Goal: Information Seeking & Learning: Check status

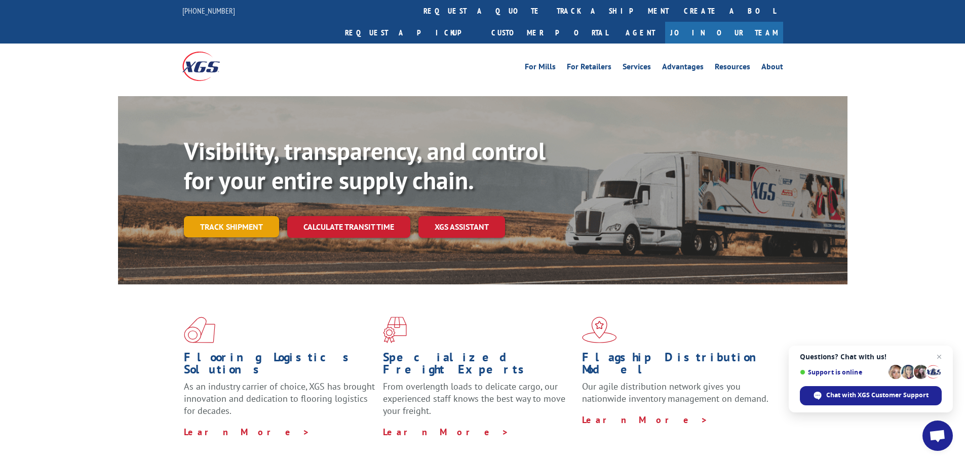
click at [258, 216] on link "Track shipment" at bounding box center [231, 226] width 95 height 21
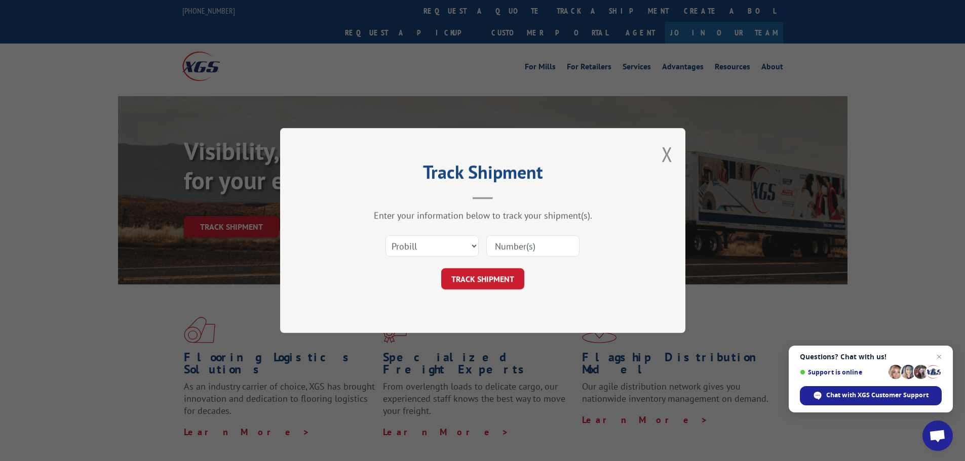
click at [535, 255] on input at bounding box center [532, 246] width 93 height 21
type input "17672396"
click at [495, 280] on button "TRACK SHIPMENT" at bounding box center [482, 278] width 83 height 21
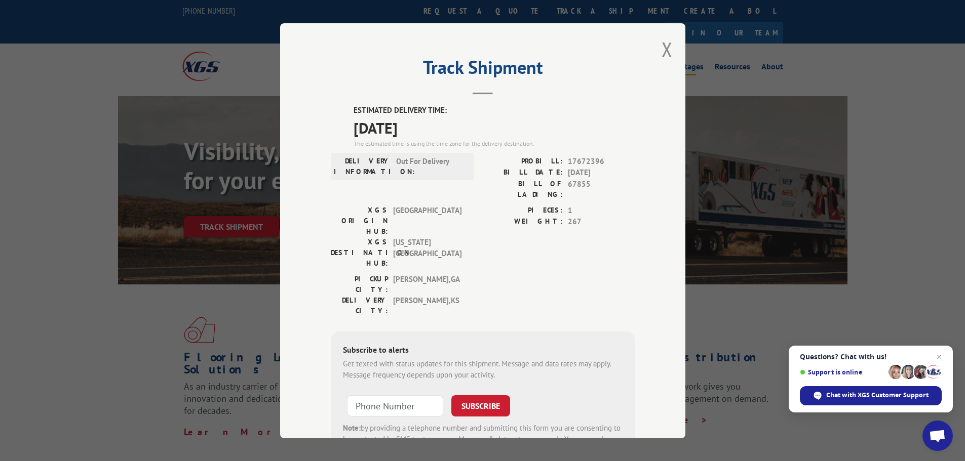
click at [662, 49] on button "Close modal" at bounding box center [667, 49] width 11 height 27
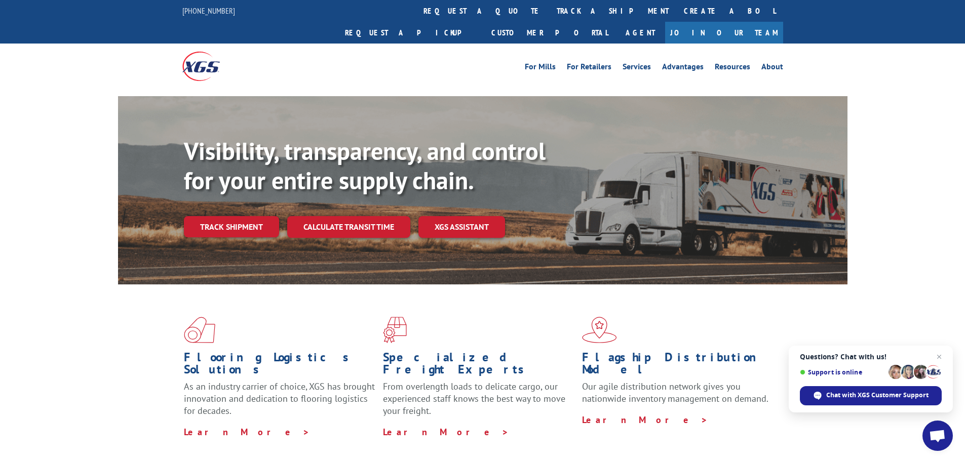
click at [208, 216] on link "Track shipment" at bounding box center [231, 226] width 95 height 21
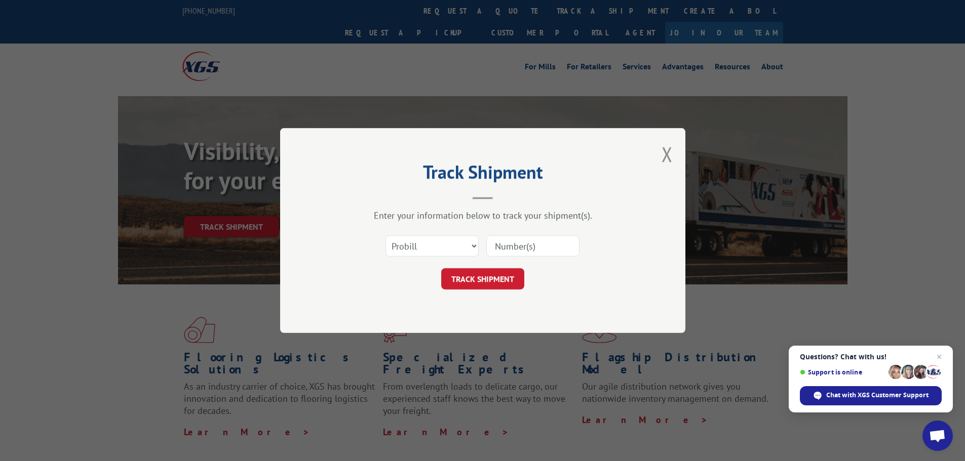
click at [547, 243] on input at bounding box center [532, 246] width 93 height 21
type input "17672396"
click at [498, 273] on button "TRACK SHIPMENT" at bounding box center [482, 278] width 83 height 21
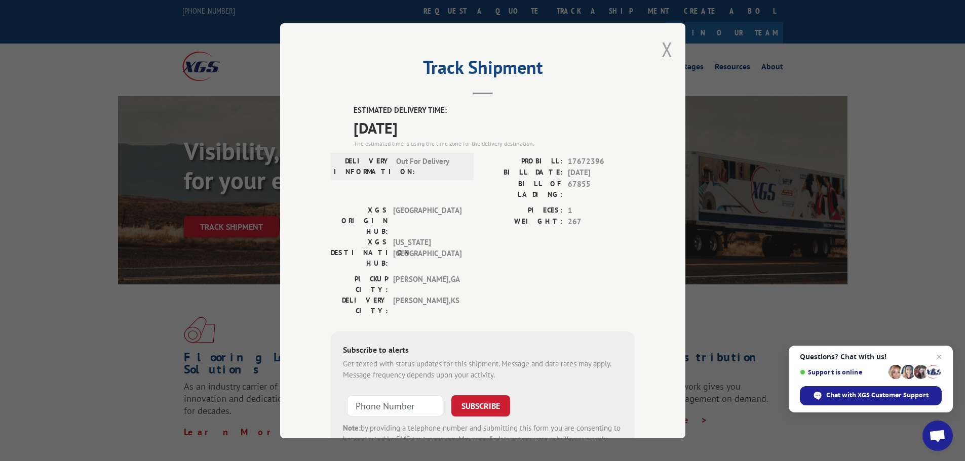
click at [662, 45] on button "Close modal" at bounding box center [667, 49] width 11 height 27
